Goal: Transaction & Acquisition: Purchase product/service

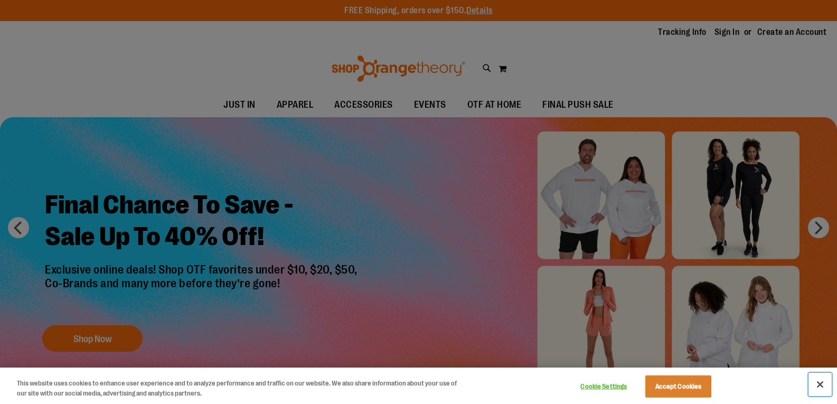
click at [818, 385] on button "Close" at bounding box center [819, 384] width 23 height 23
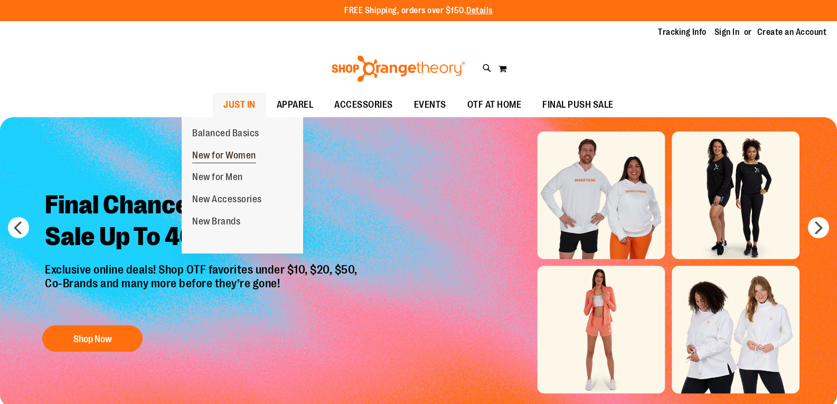
click at [209, 154] on span "New for Women" at bounding box center [224, 156] width 64 height 13
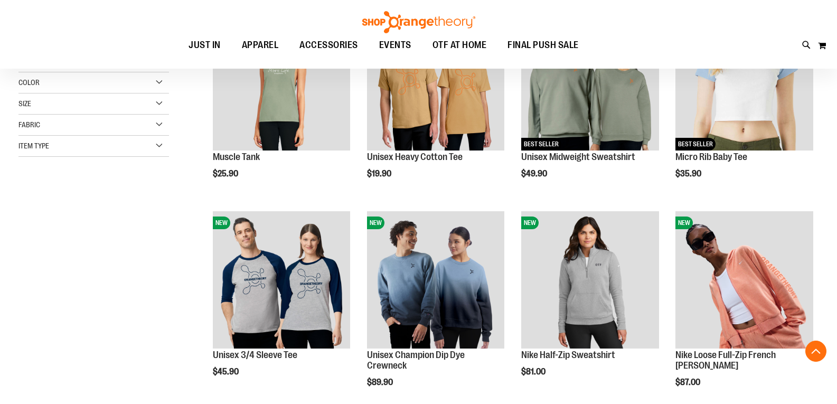
scroll to position [211, 0]
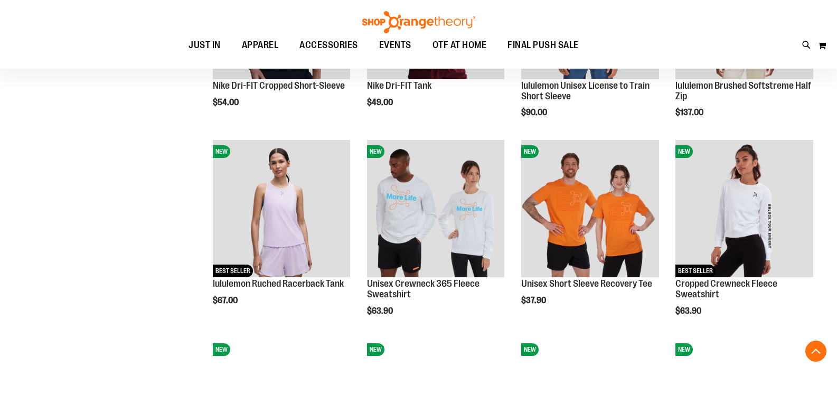
scroll to position [686, 0]
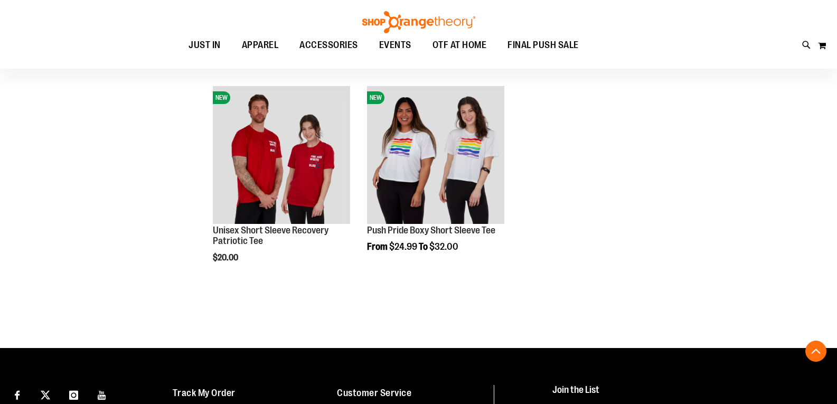
scroll to position [1792, 0]
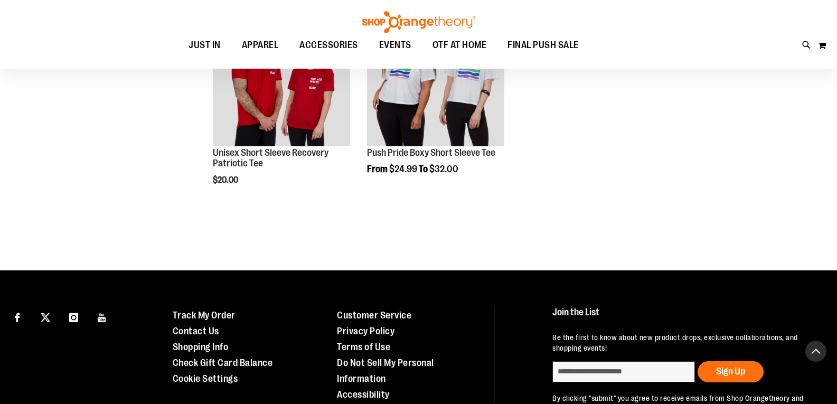
click at [813, 355] on button "Back To Top" at bounding box center [815, 351] width 21 height 21
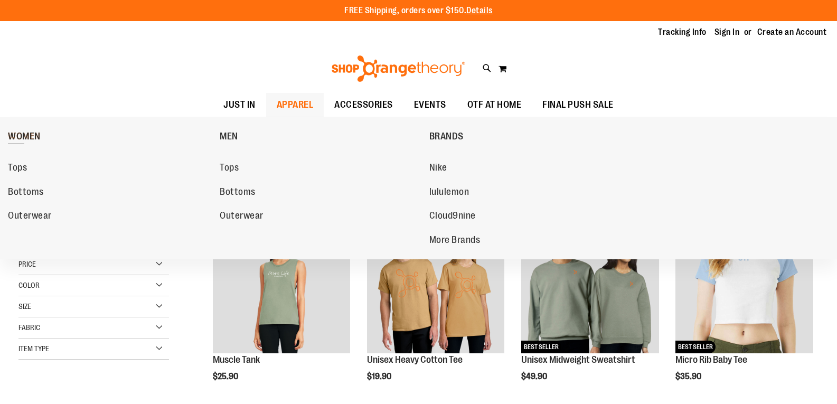
click at [31, 135] on span "WOMEN" at bounding box center [24, 137] width 33 height 13
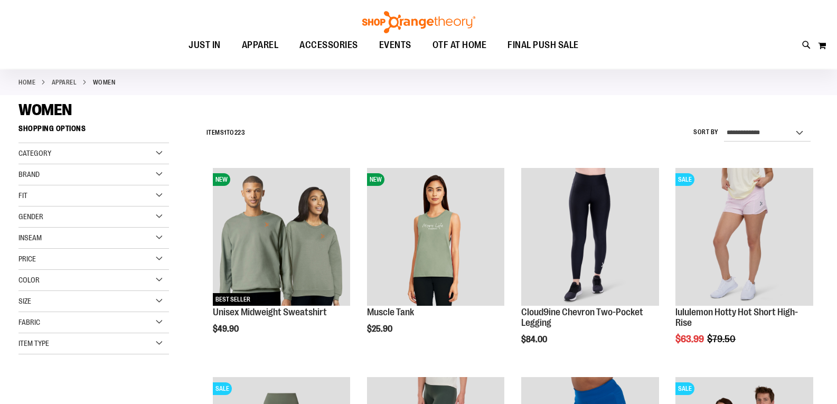
scroll to position [53, 0]
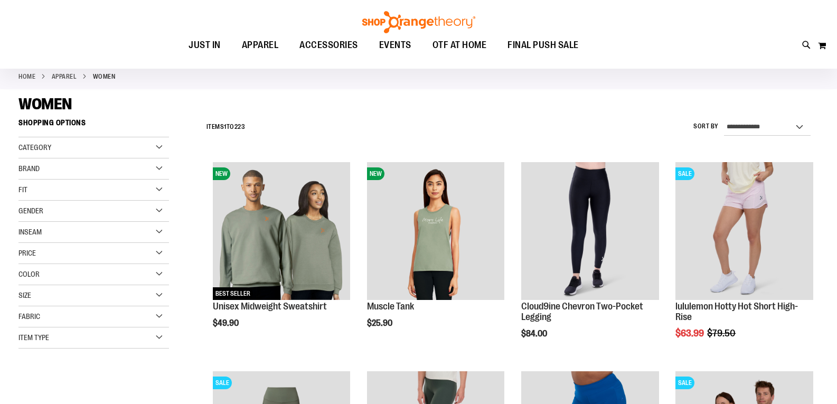
click at [162, 146] on div "Category" at bounding box center [93, 147] width 150 height 21
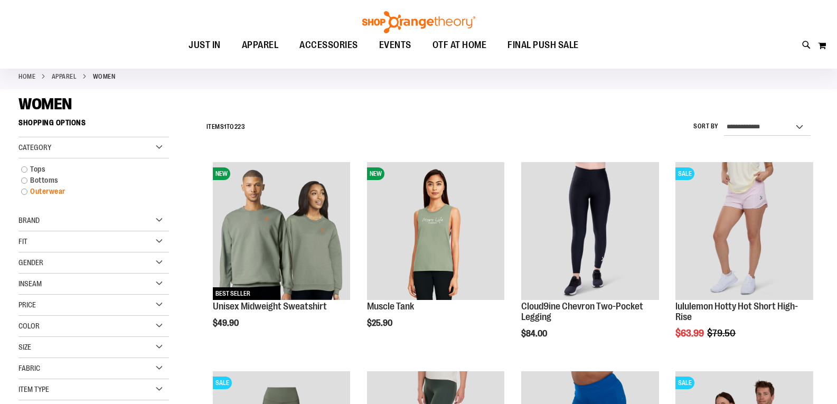
click at [24, 192] on link "Outerwear" at bounding box center [88, 191] width 145 height 11
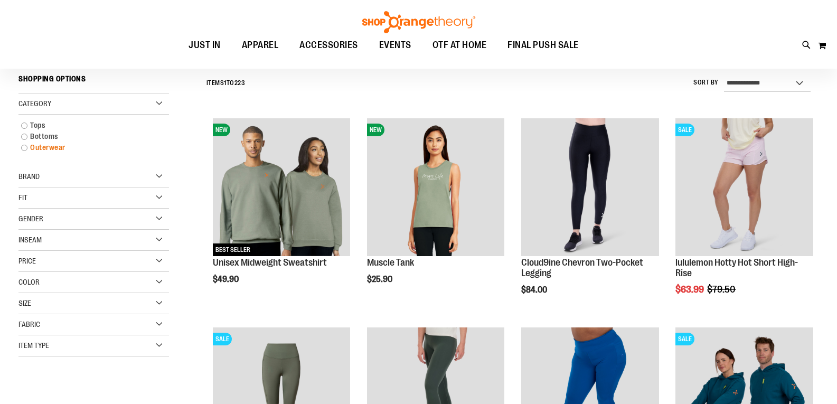
scroll to position [98, 0]
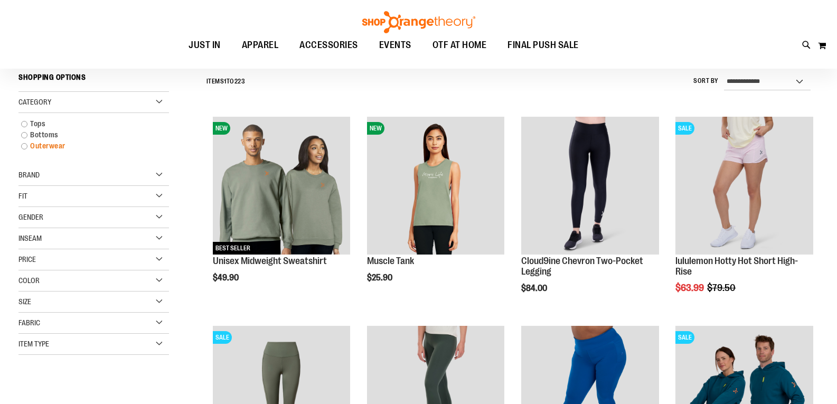
click at [23, 147] on link "Outerwear" at bounding box center [88, 145] width 145 height 11
click at [51, 148] on link "Outerwear" at bounding box center [88, 145] width 145 height 11
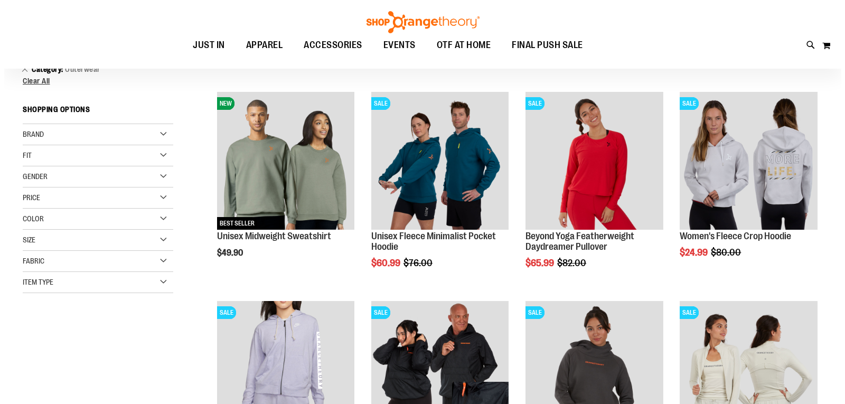
scroll to position [126, 0]
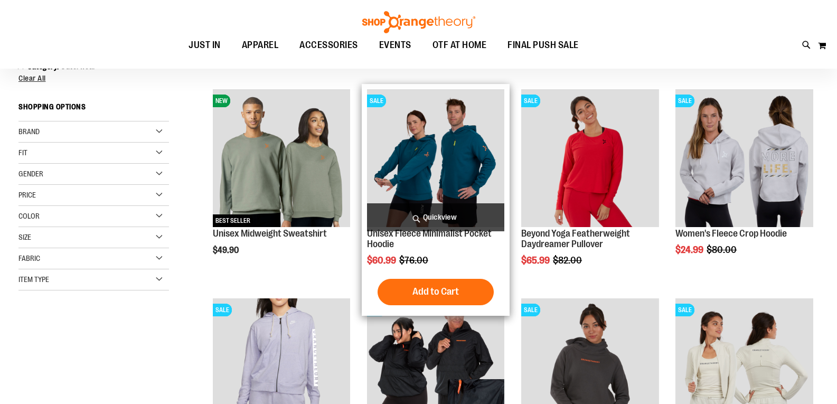
click at [432, 218] on span "Quickview" at bounding box center [436, 217] width 138 height 28
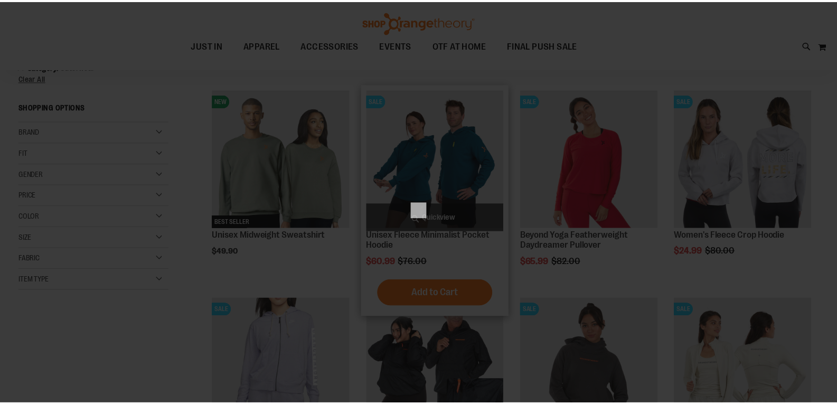
scroll to position [0, 0]
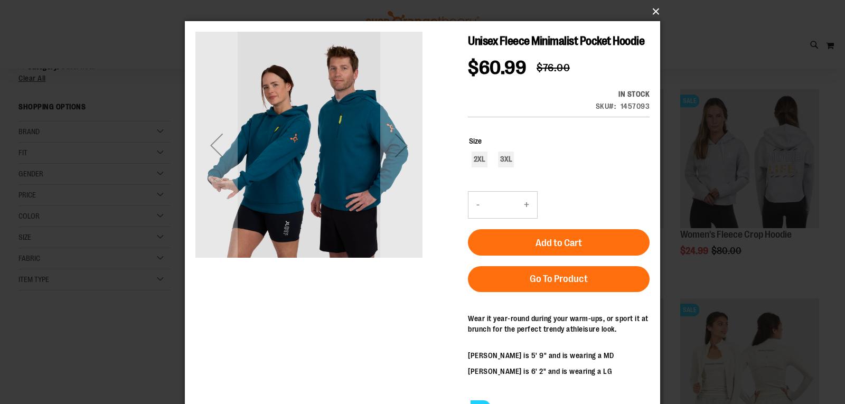
click at [655, 14] on button "×" at bounding box center [425, 11] width 475 height 23
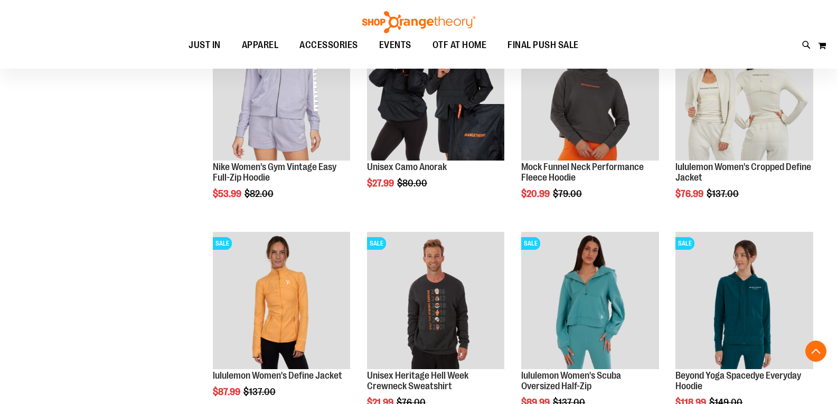
scroll to position [443, 0]
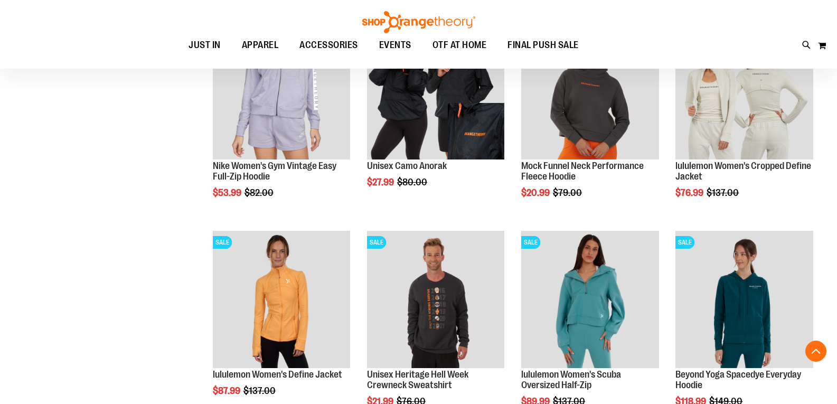
scroll to position [390, 0]
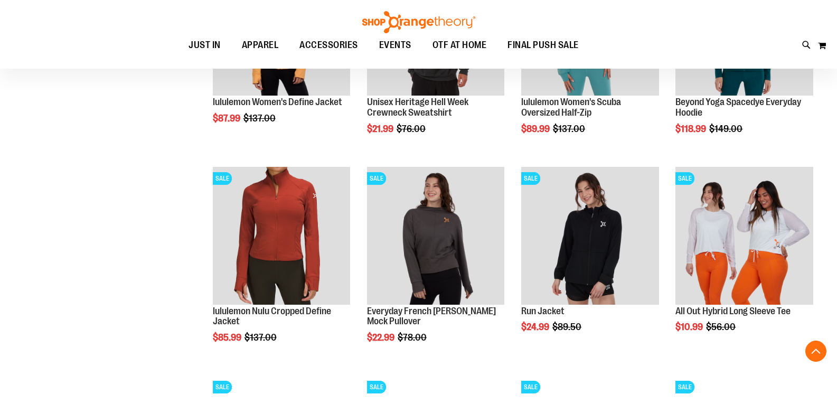
scroll to position [886, 0]
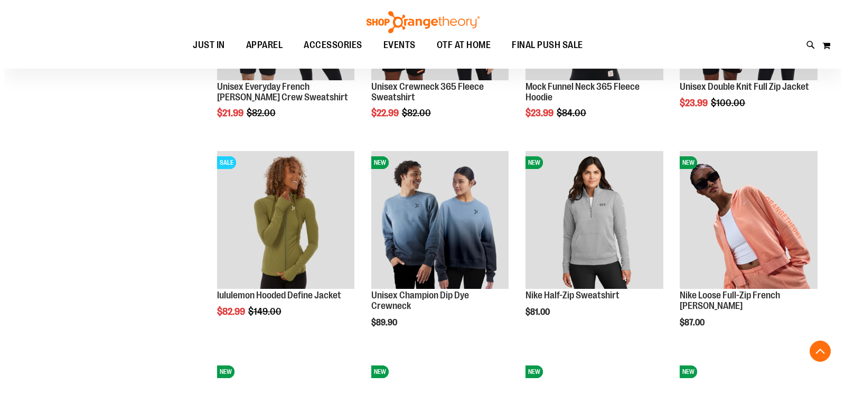
scroll to position [1369, 0]
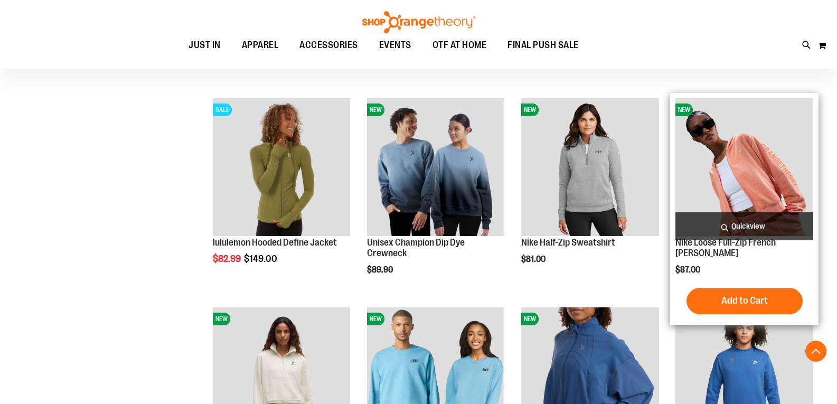
click at [728, 228] on span "Quickview" at bounding box center [744, 226] width 138 height 28
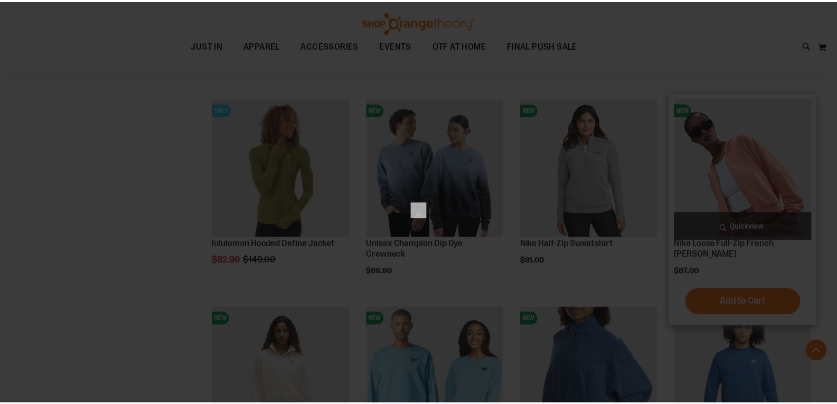
scroll to position [0, 0]
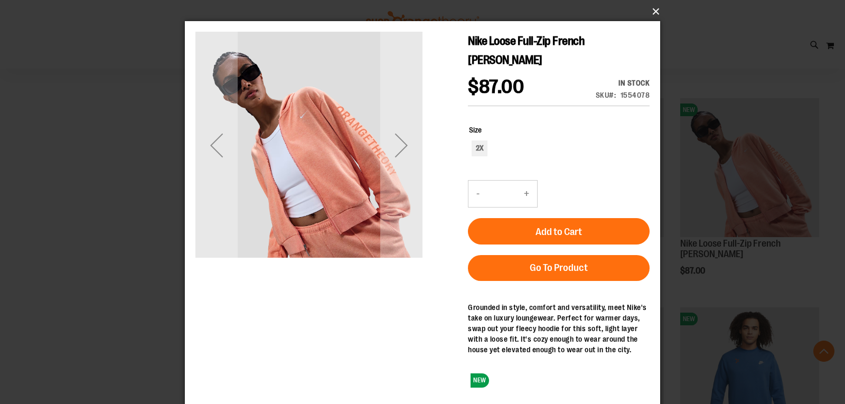
click at [653, 12] on button "×" at bounding box center [425, 11] width 475 height 23
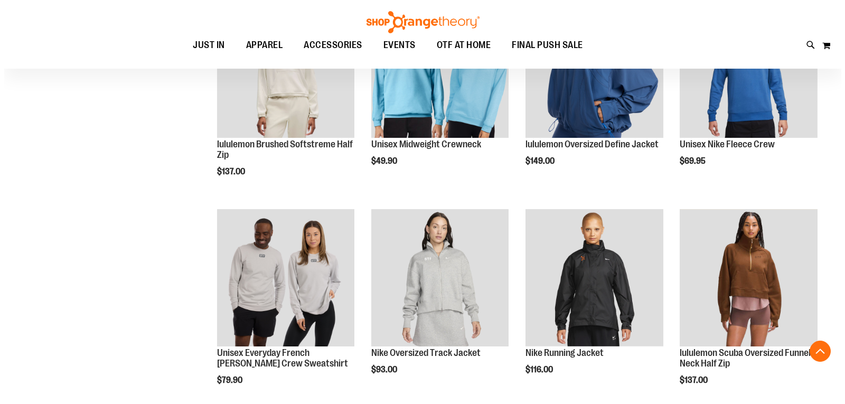
scroll to position [1686, 0]
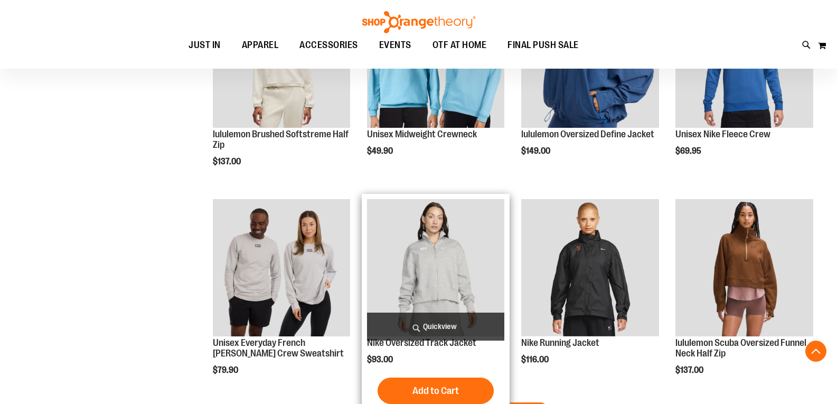
click at [423, 324] on span "Quickview" at bounding box center [436, 327] width 138 height 28
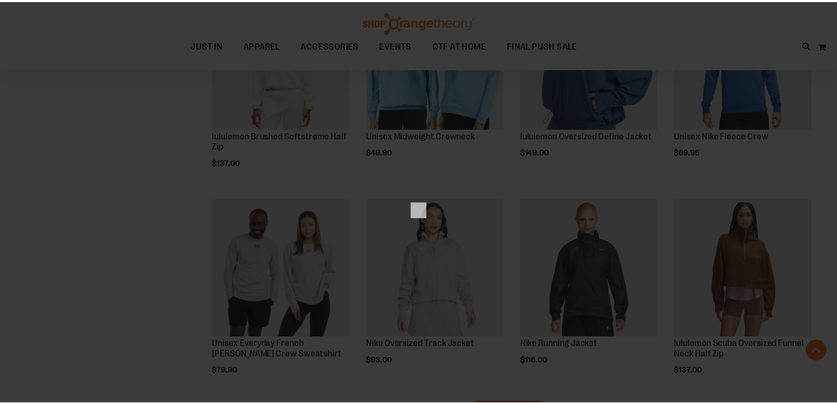
scroll to position [0, 0]
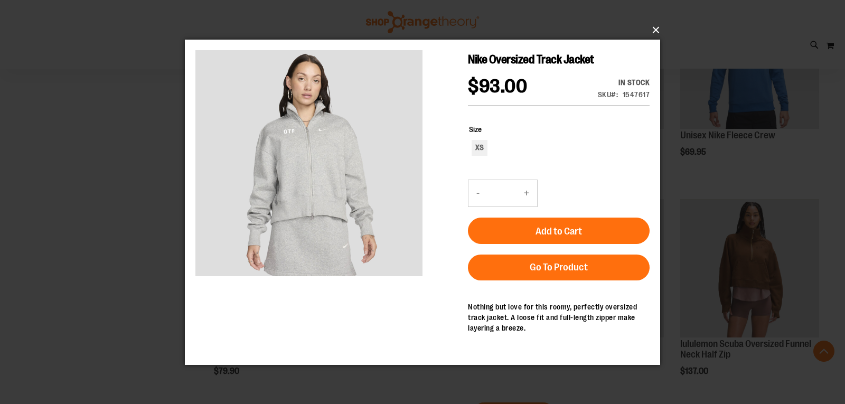
click at [651, 32] on button "×" at bounding box center [425, 29] width 475 height 23
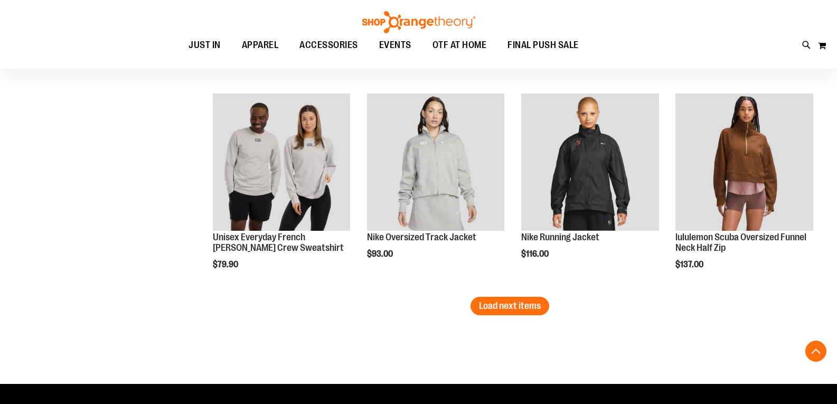
scroll to position [1844, 0]
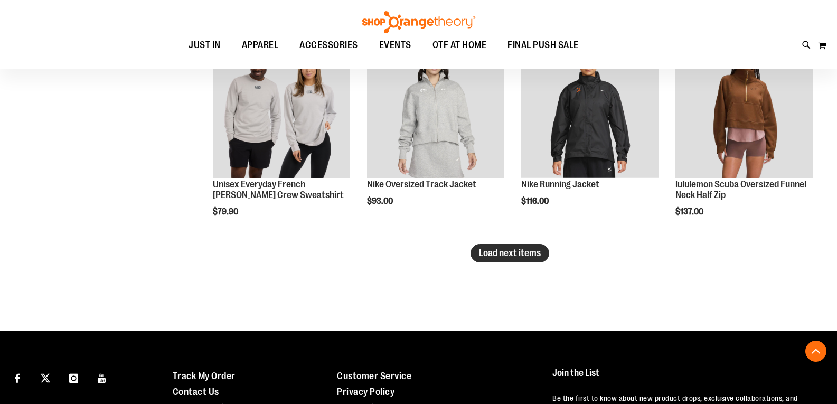
click at [491, 252] on span "Load next items" at bounding box center [510, 253] width 62 height 11
click at [480, 253] on span "Load next items" at bounding box center [510, 253] width 62 height 11
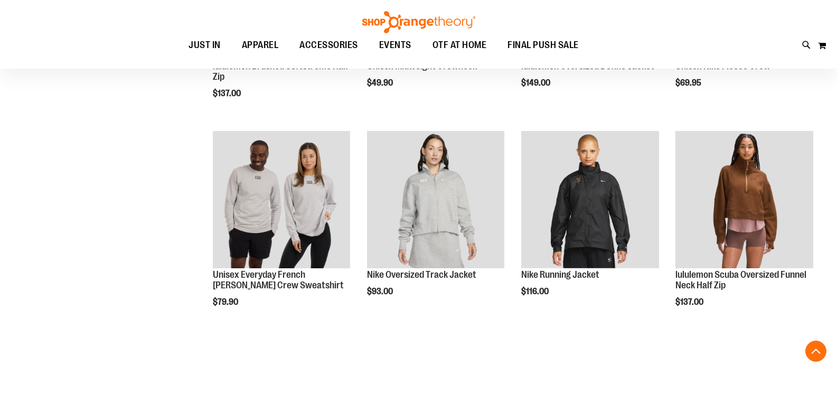
scroll to position [1633, 0]
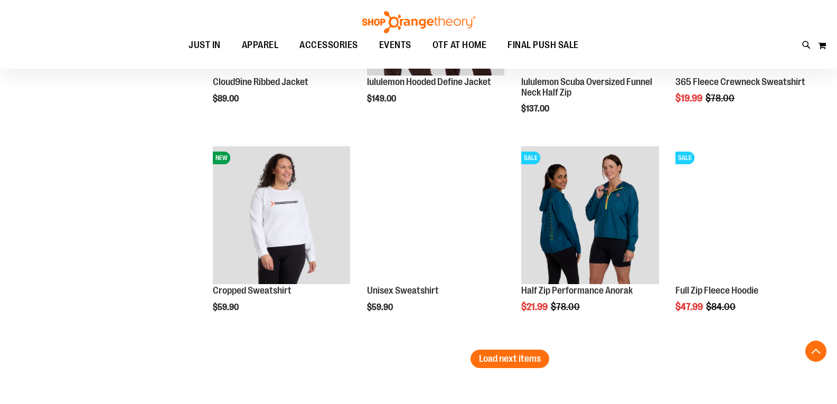
scroll to position [2372, 0]
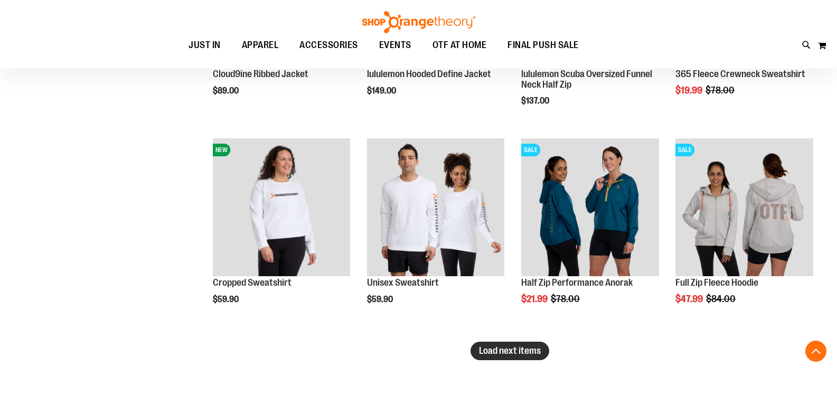
click at [505, 353] on span "Load next items" at bounding box center [510, 350] width 62 height 11
click at [510, 353] on span "Load next items" at bounding box center [510, 350] width 62 height 11
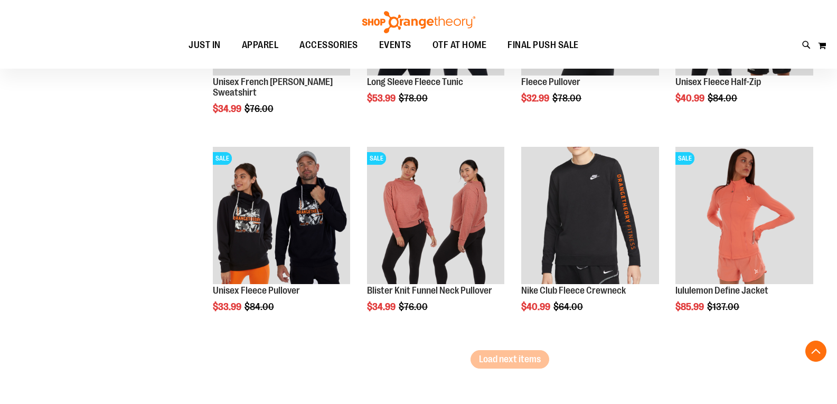
scroll to position [3006, 0]
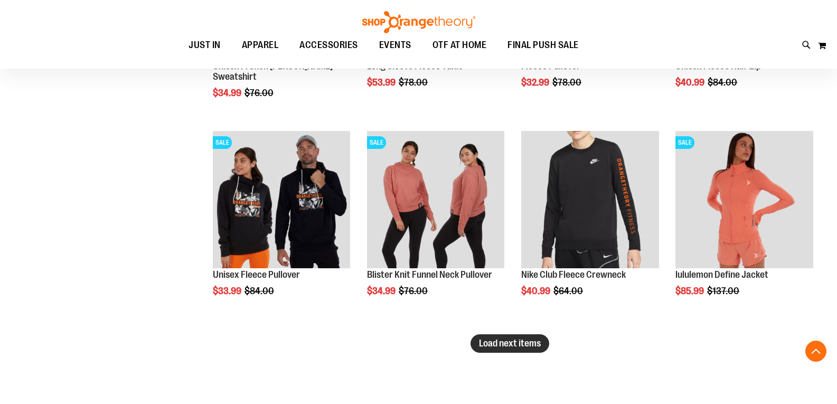
click at [503, 349] on button "Load next items" at bounding box center [509, 343] width 79 height 18
click at [500, 343] on span "Load next items" at bounding box center [510, 343] width 62 height 11
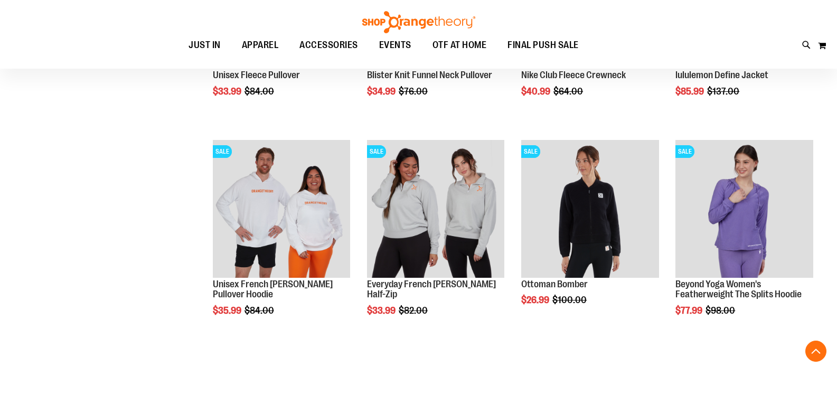
scroll to position [3217, 0]
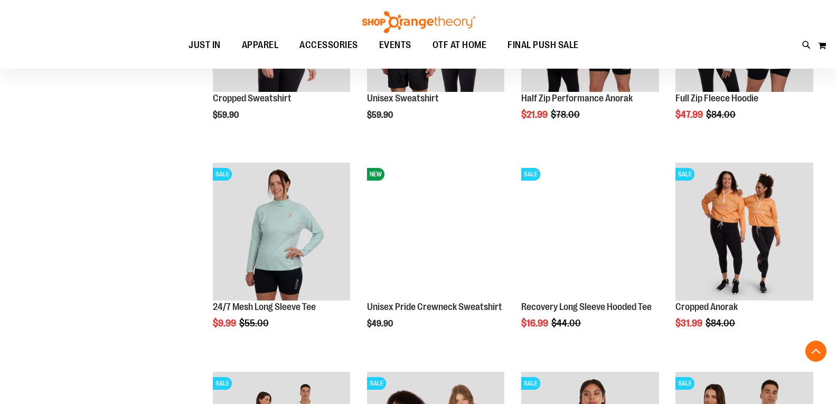
scroll to position [2530, 0]
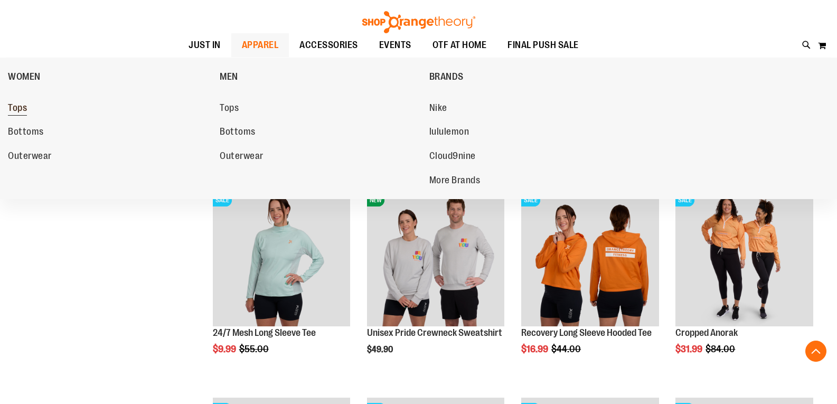
click at [23, 108] on span "Tops" at bounding box center [17, 108] width 19 height 13
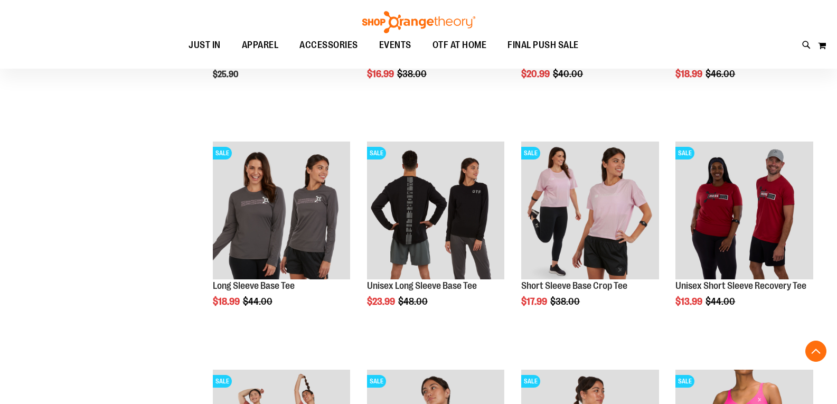
scroll to position [313, 0]
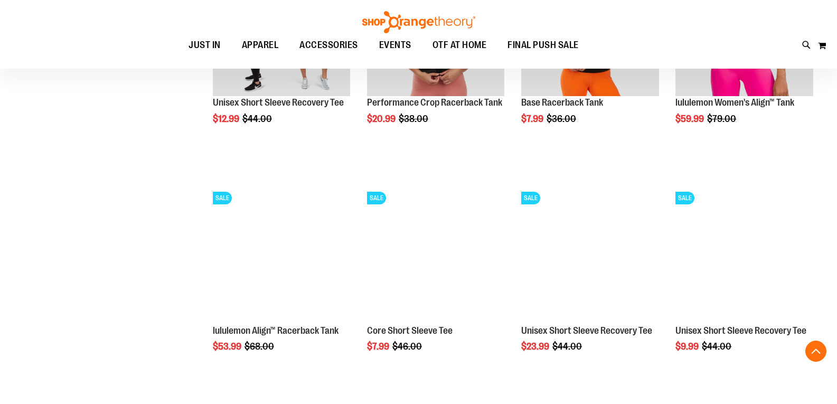
scroll to position [722, 0]
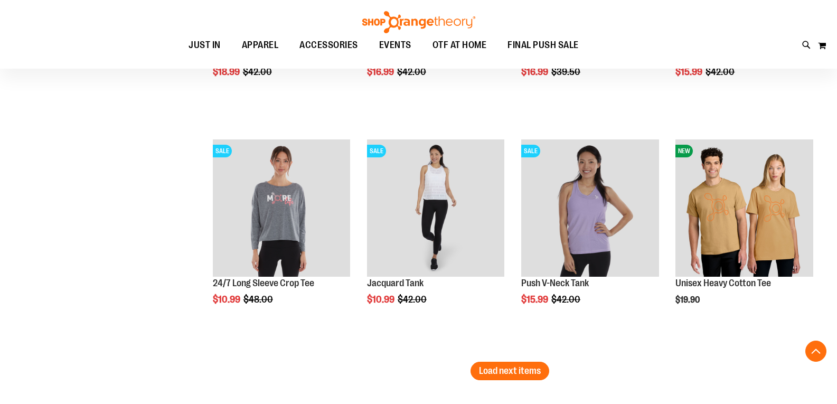
scroll to position [1919, 0]
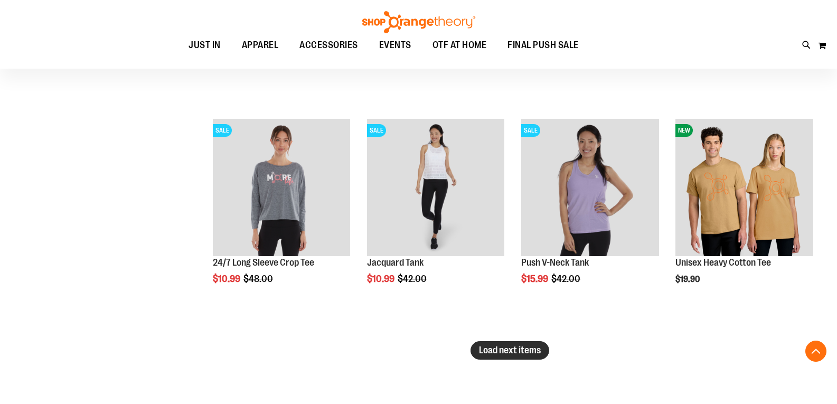
click at [502, 348] on span "Load next items" at bounding box center [510, 350] width 62 height 11
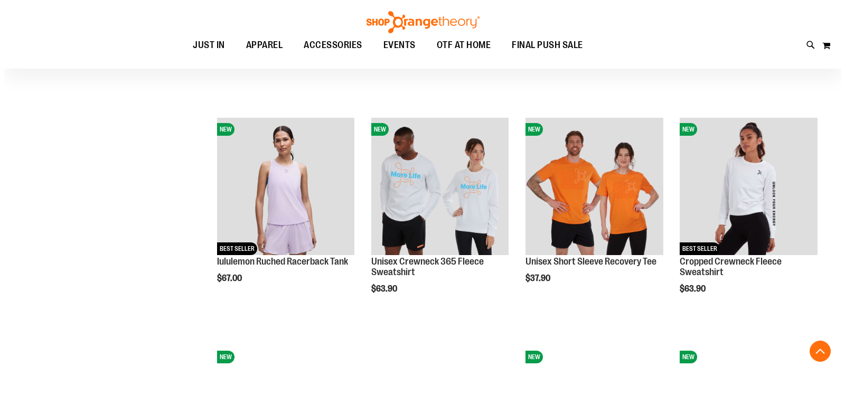
scroll to position [2395, 0]
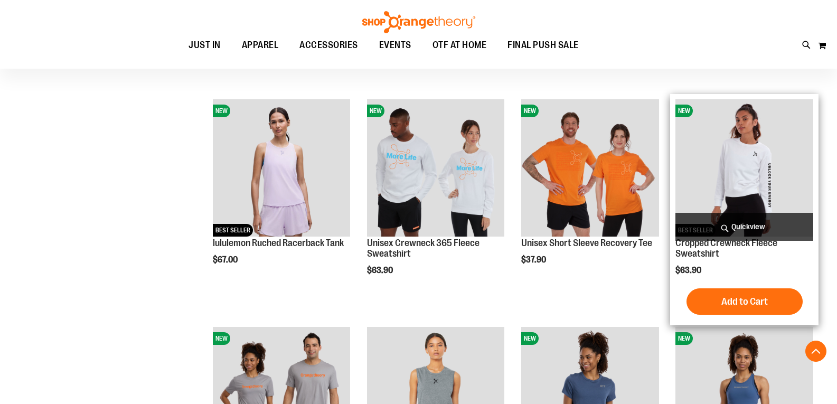
click at [743, 228] on span "Quickview" at bounding box center [744, 227] width 138 height 28
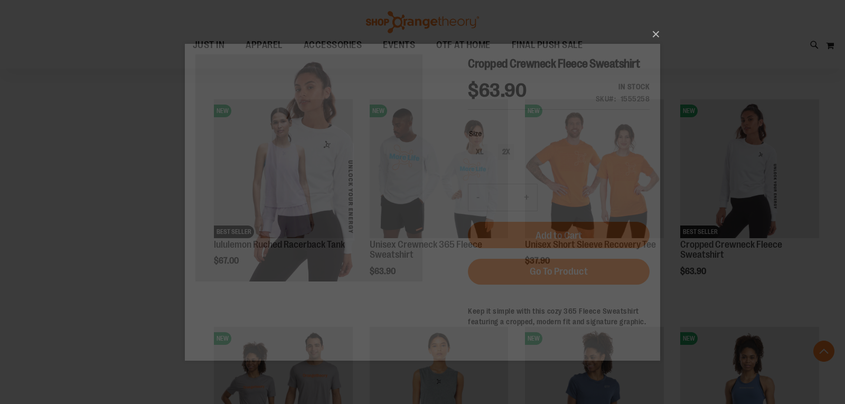
scroll to position [0, 0]
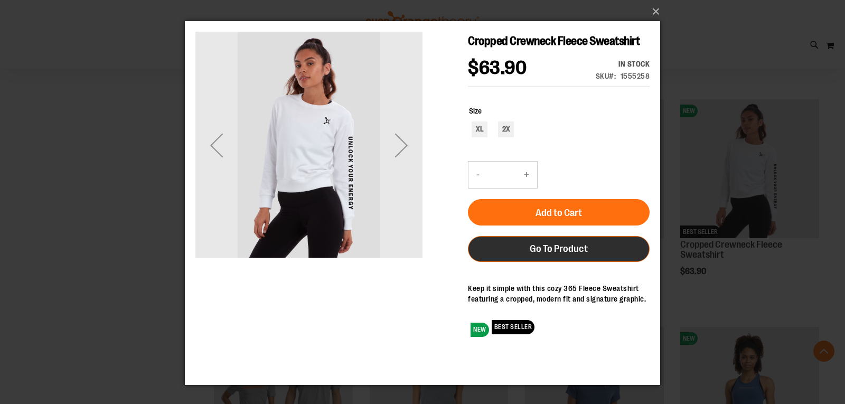
click at [567, 255] on span "Go To Product" at bounding box center [559, 249] width 58 height 12
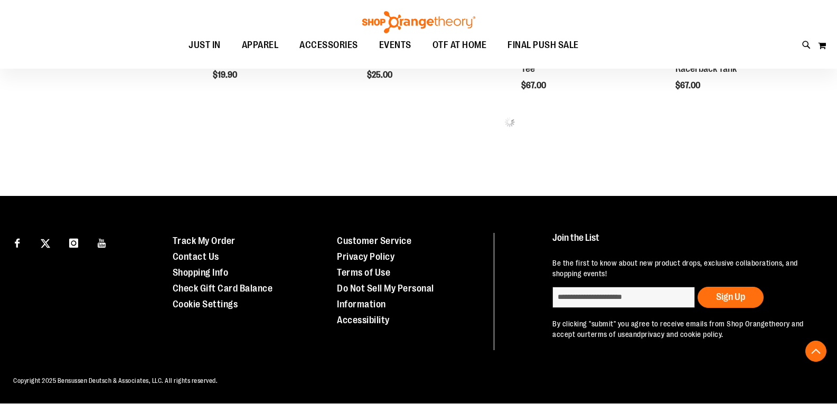
scroll to position [616, 0]
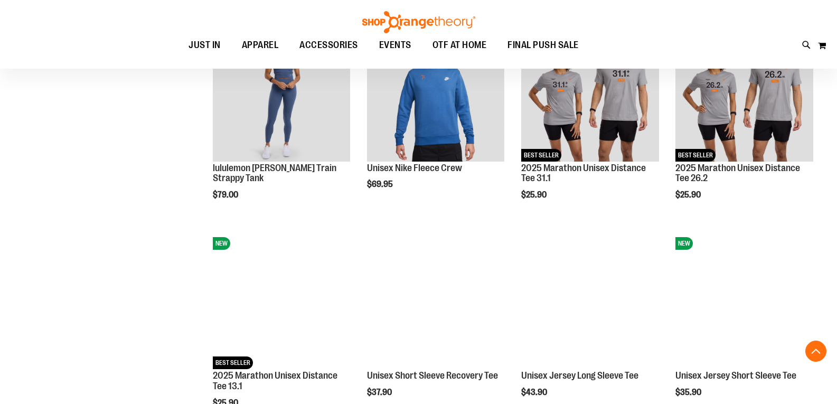
scroll to position [775, 0]
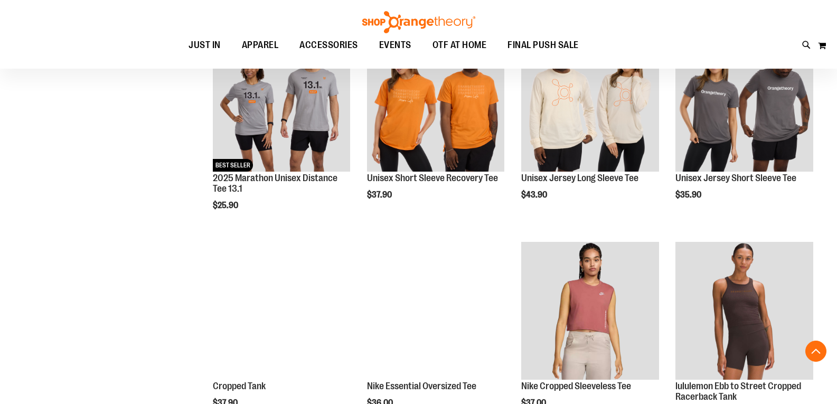
scroll to position [986, 0]
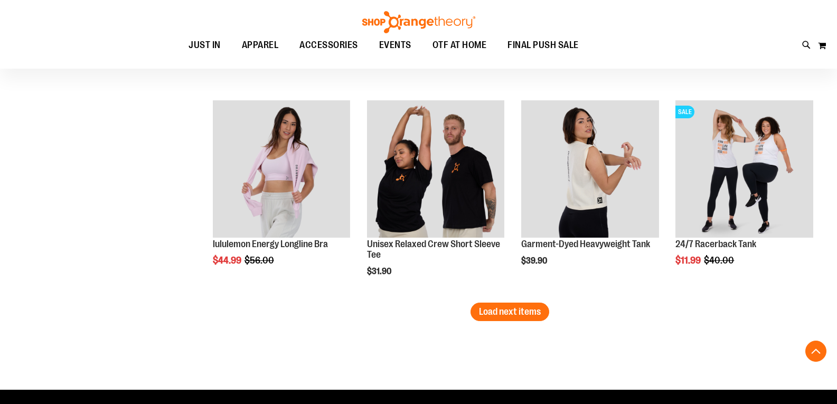
scroll to position [1725, 0]
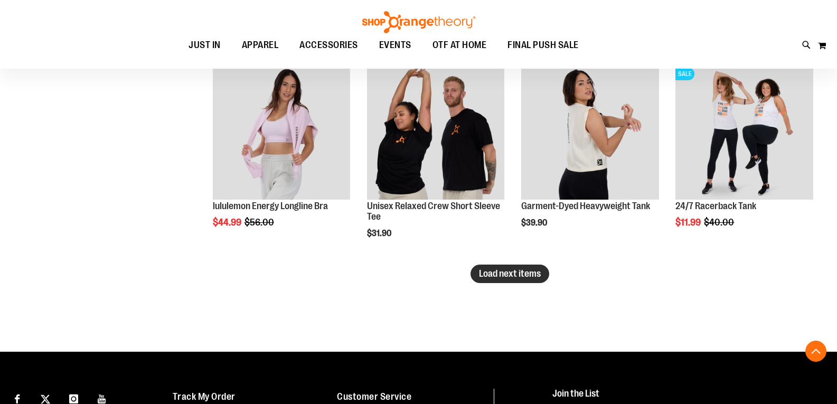
click at [502, 276] on span "Load next items" at bounding box center [510, 273] width 62 height 11
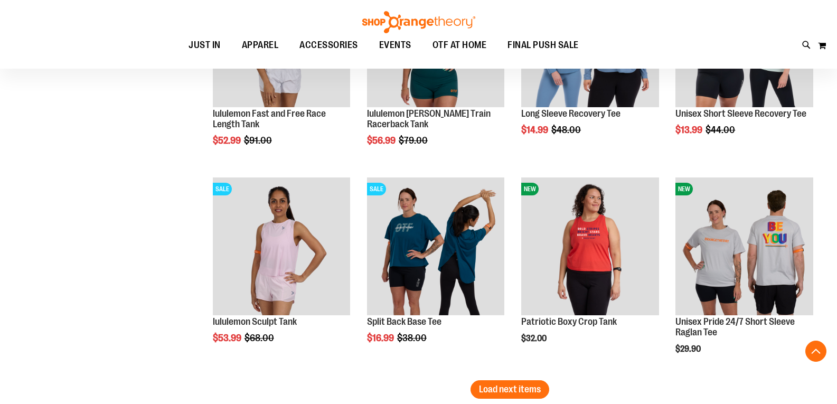
scroll to position [2253, 0]
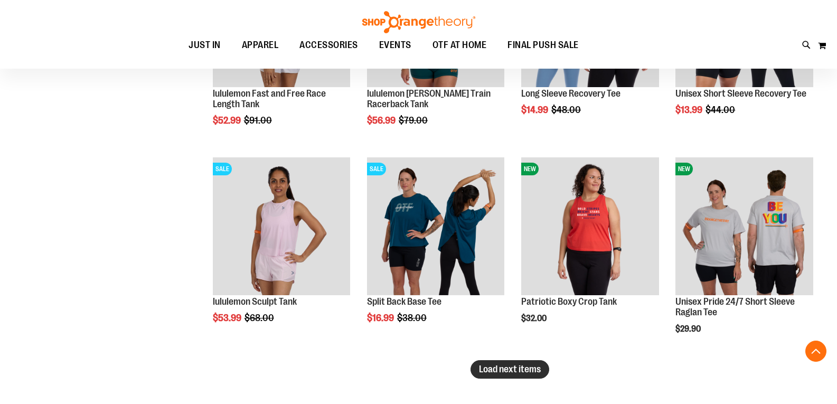
click at [497, 375] on button "Load next items" at bounding box center [509, 369] width 79 height 18
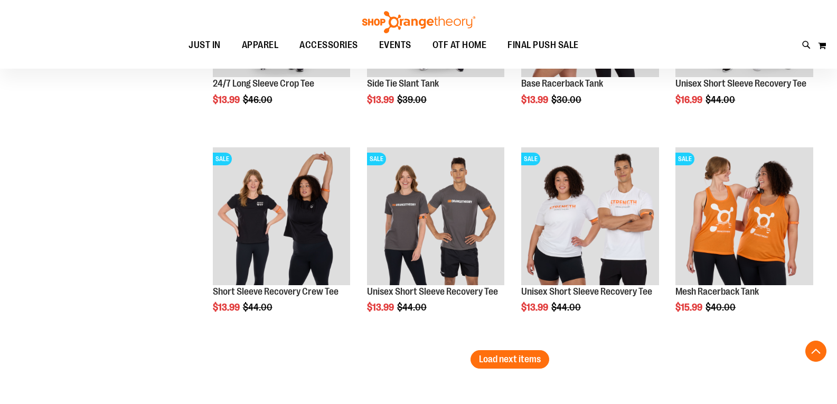
scroll to position [2940, 0]
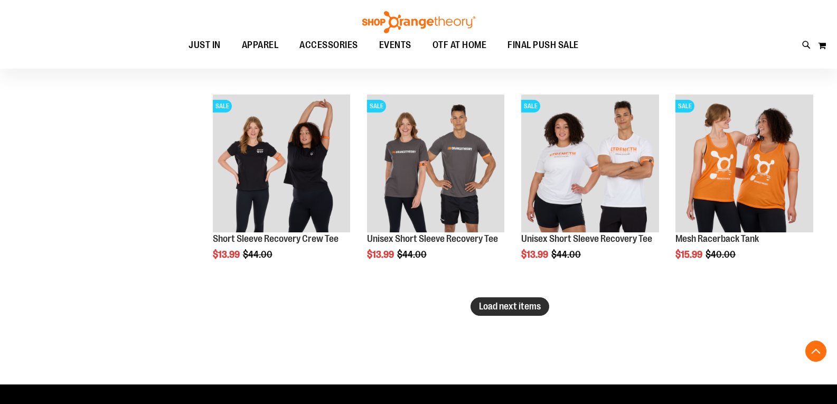
click at [499, 308] on span "Load next items" at bounding box center [510, 306] width 62 height 11
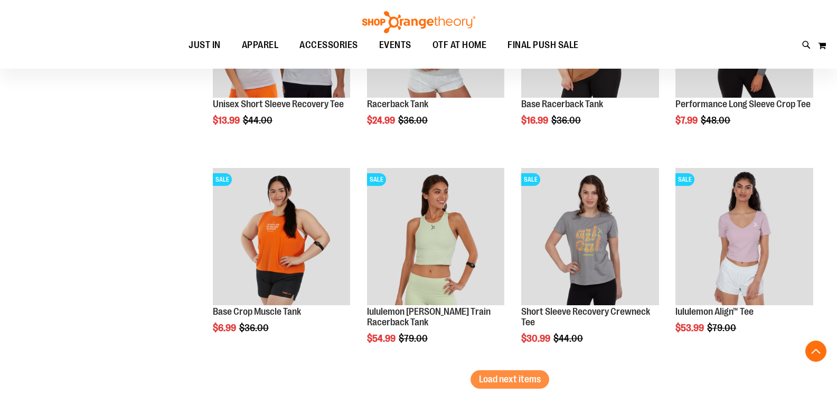
scroll to position [3520, 0]
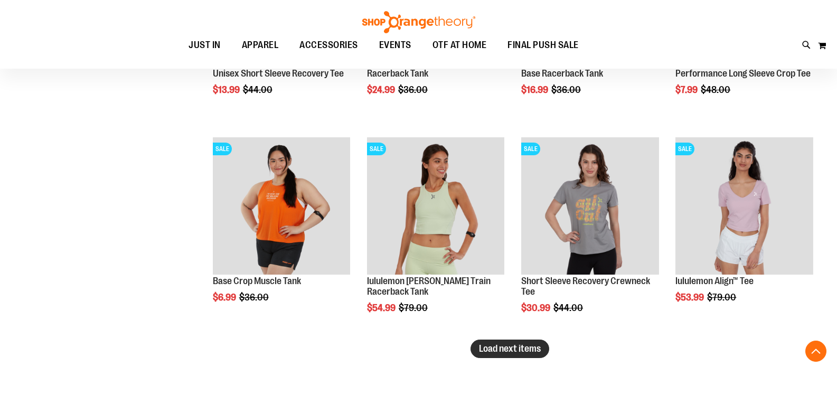
click at [495, 349] on span "Load next items" at bounding box center [510, 348] width 62 height 11
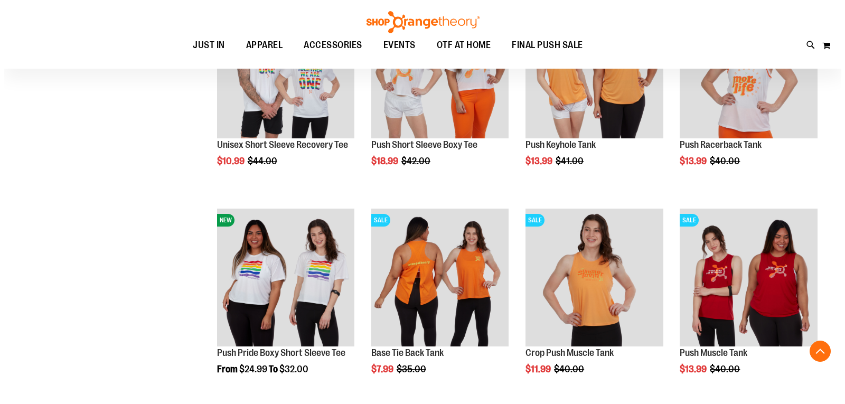
scroll to position [4101, 0]
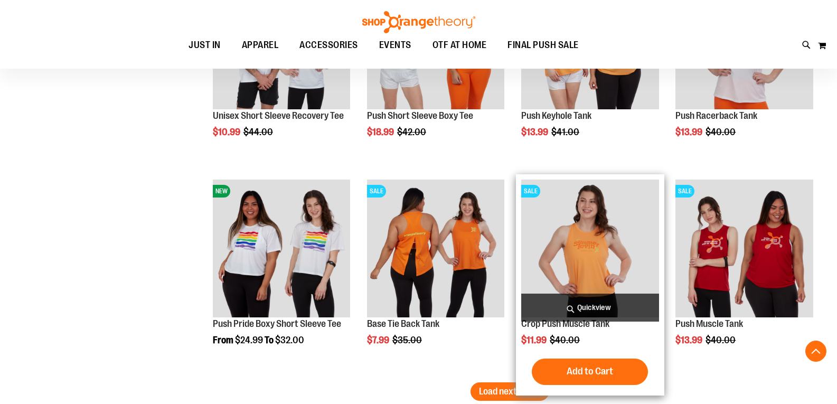
click at [573, 303] on span "Quickview" at bounding box center [590, 308] width 138 height 28
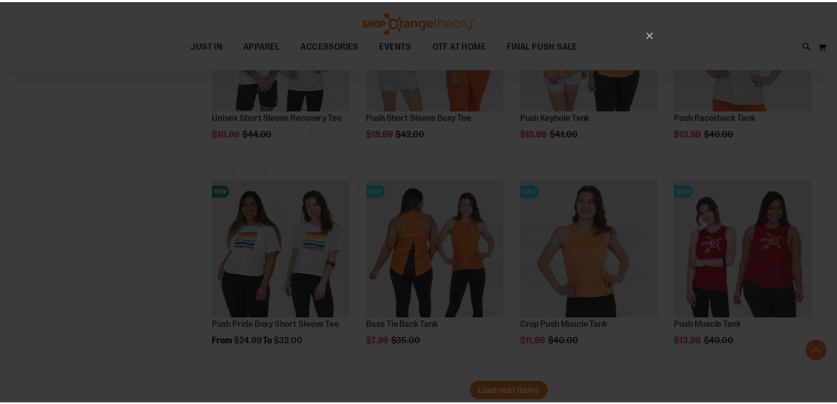
scroll to position [0, 0]
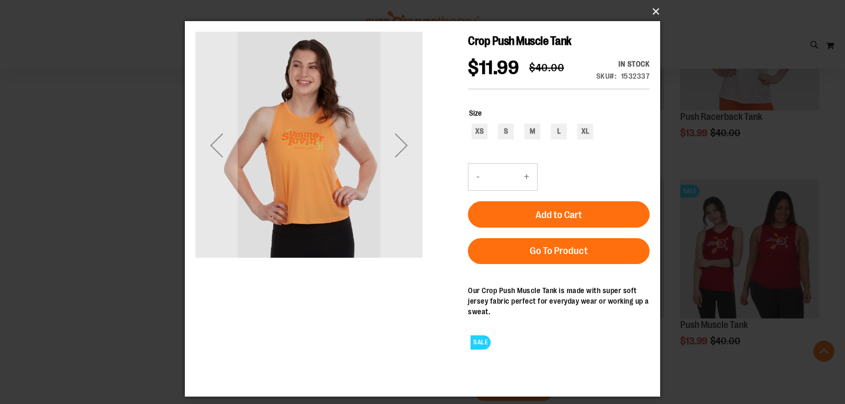
click at [655, 13] on button "×" at bounding box center [425, 11] width 475 height 23
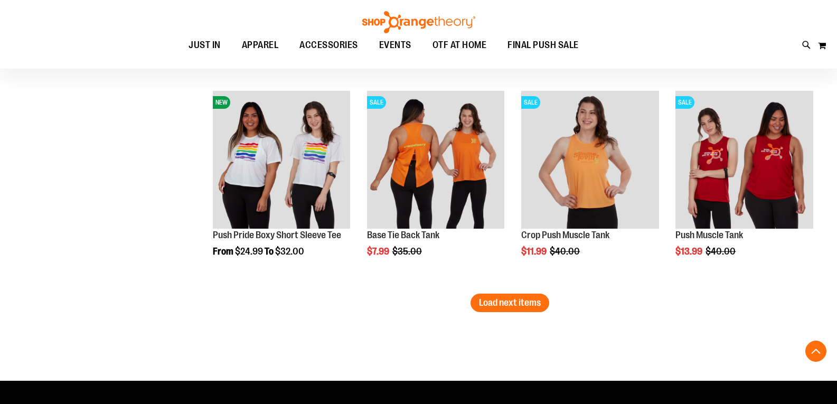
scroll to position [4207, 0]
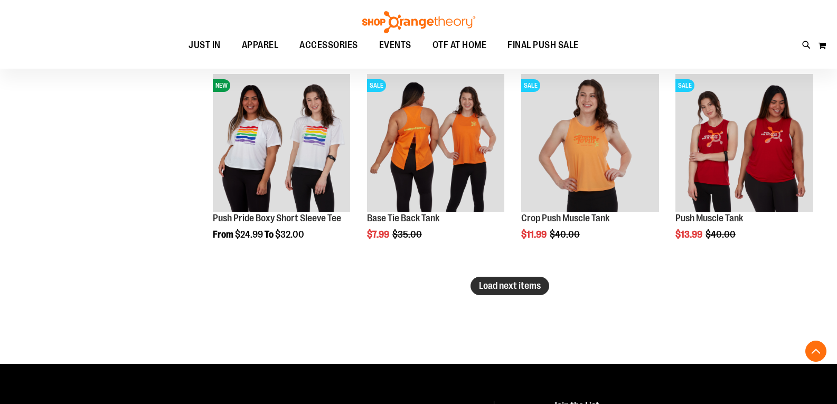
click at [508, 286] on span "Load next items" at bounding box center [510, 285] width 62 height 11
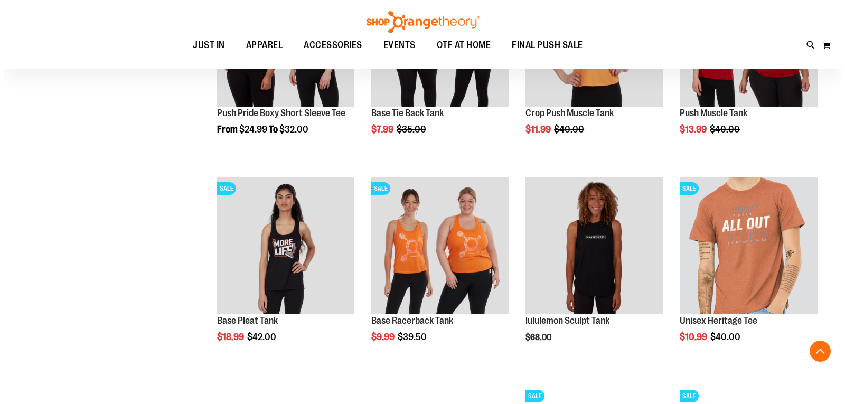
scroll to position [4313, 0]
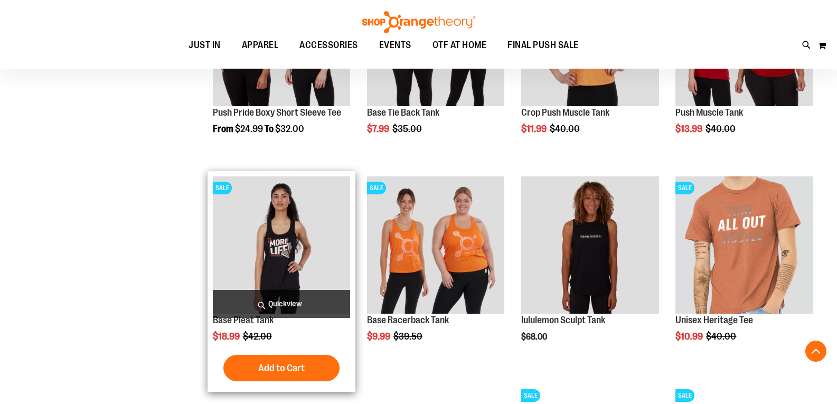
click at [276, 305] on span "Quickview" at bounding box center [282, 304] width 138 height 28
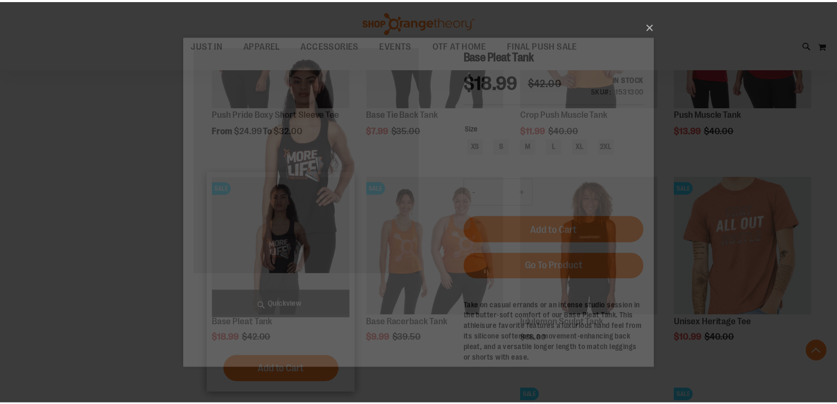
scroll to position [0, 0]
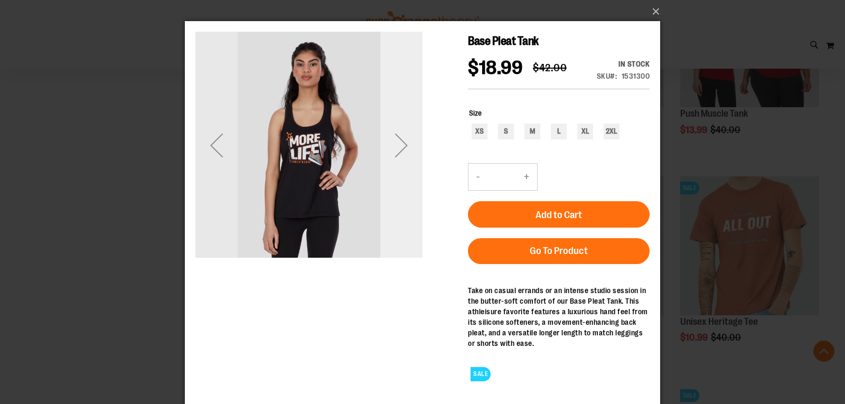
click at [407, 143] on div "Next" at bounding box center [401, 145] width 42 height 42
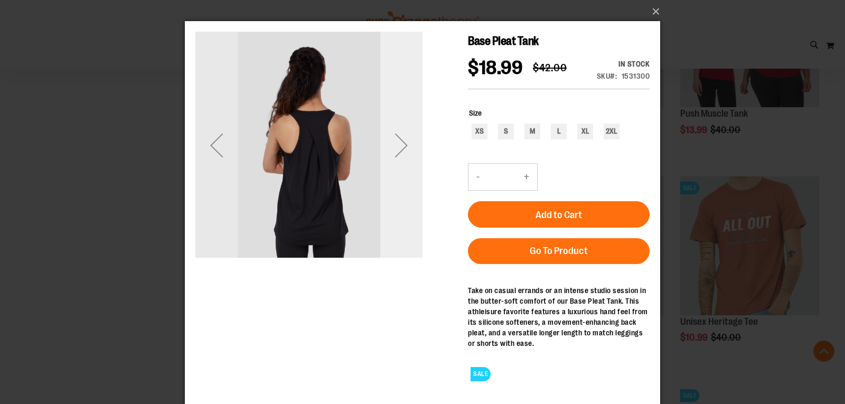
click at [407, 143] on div "Next" at bounding box center [401, 145] width 42 height 42
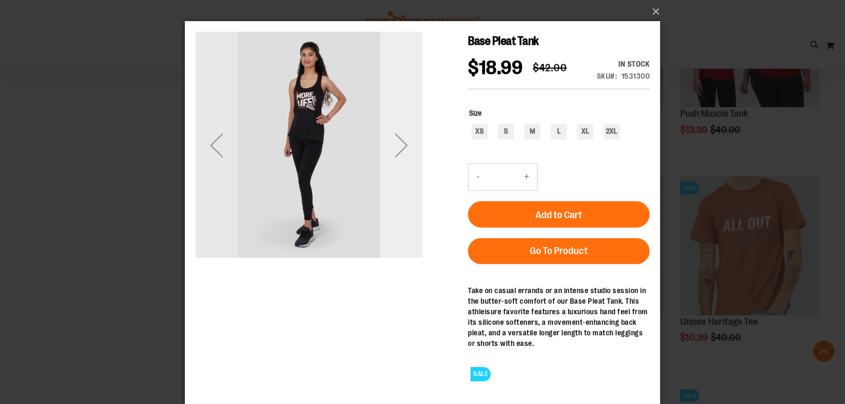
click at [399, 145] on div "Next" at bounding box center [401, 145] width 42 height 42
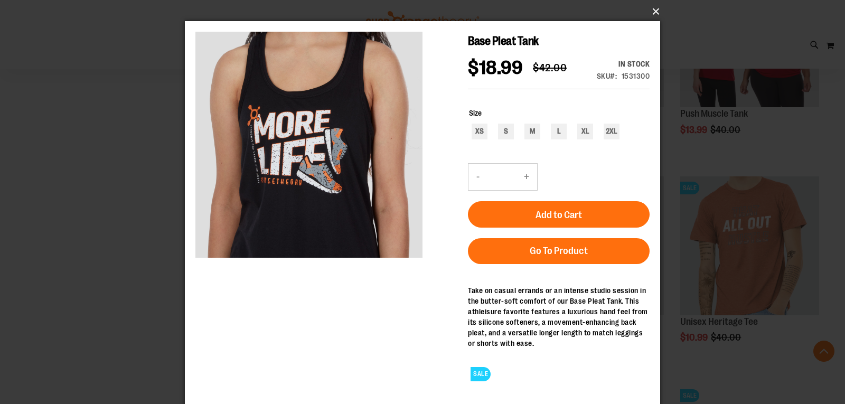
click at [655, 10] on button "×" at bounding box center [425, 11] width 475 height 23
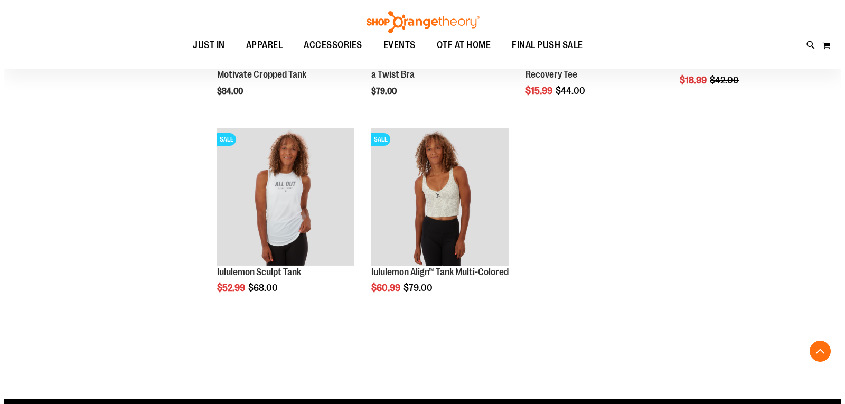
scroll to position [4788, 0]
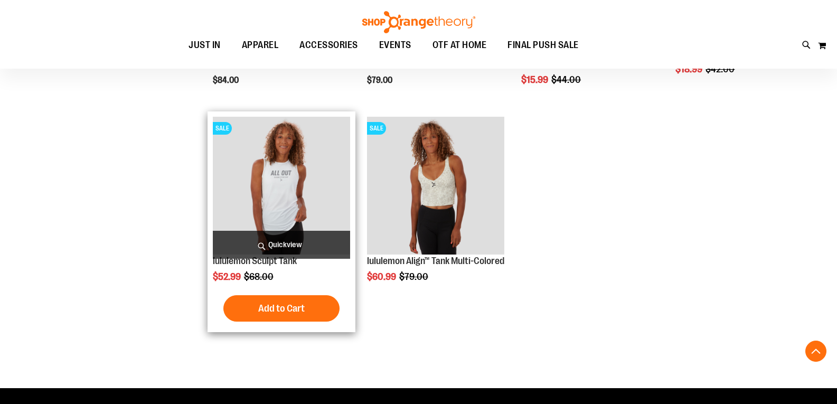
click at [272, 241] on span "Quickview" at bounding box center [282, 245] width 138 height 28
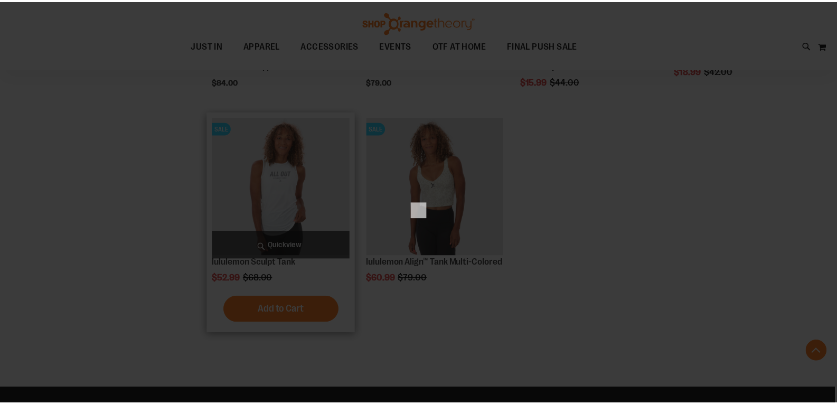
scroll to position [0, 0]
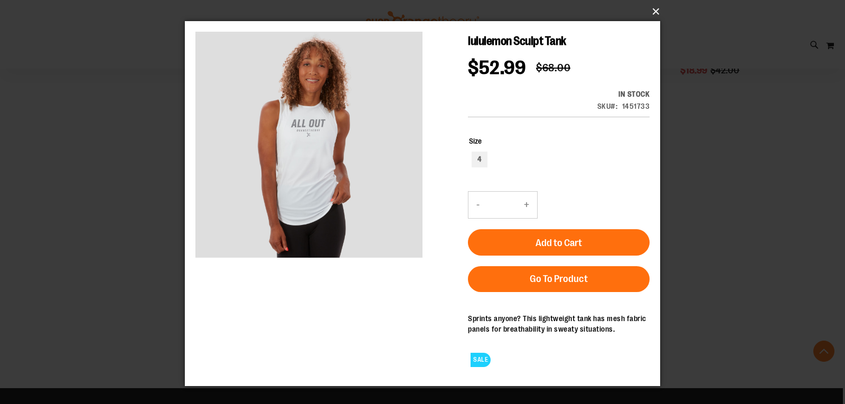
click at [655, 11] on button "×" at bounding box center [425, 11] width 475 height 23
